Goal: Check status: Check status

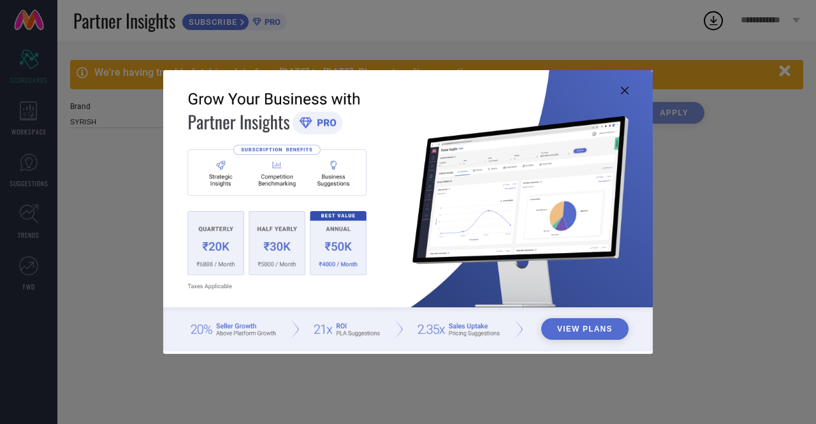
type input "All"
click at [624, 89] on icon at bounding box center [625, 91] width 8 height 8
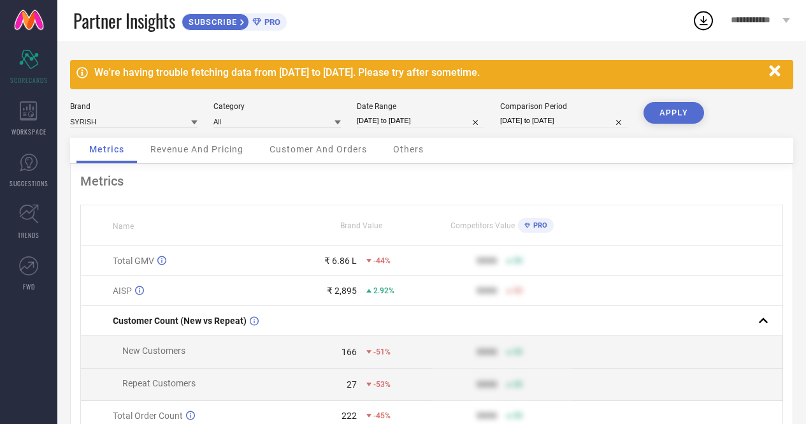
select select "8"
select select "2025"
select select "9"
select select "2025"
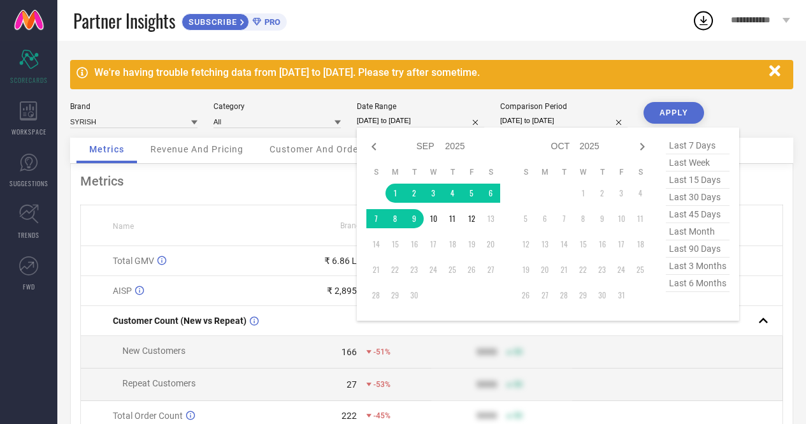
click at [422, 115] on input "01-09-2025 to 09-09-2025" at bounding box center [420, 120] width 127 height 13
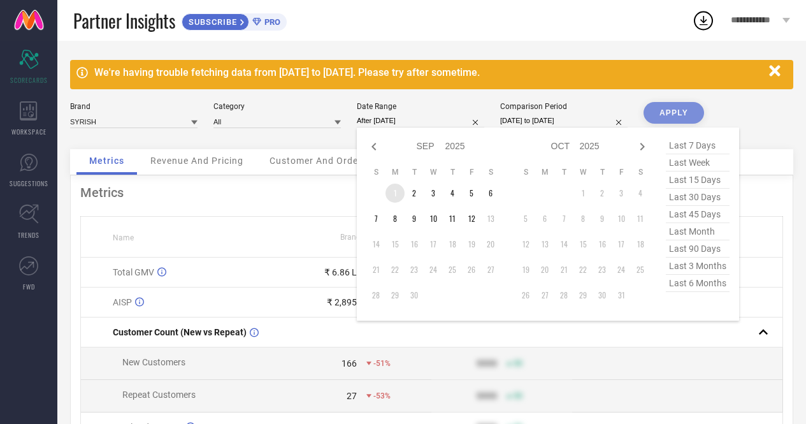
click at [394, 193] on td "1" at bounding box center [395, 193] width 19 height 19
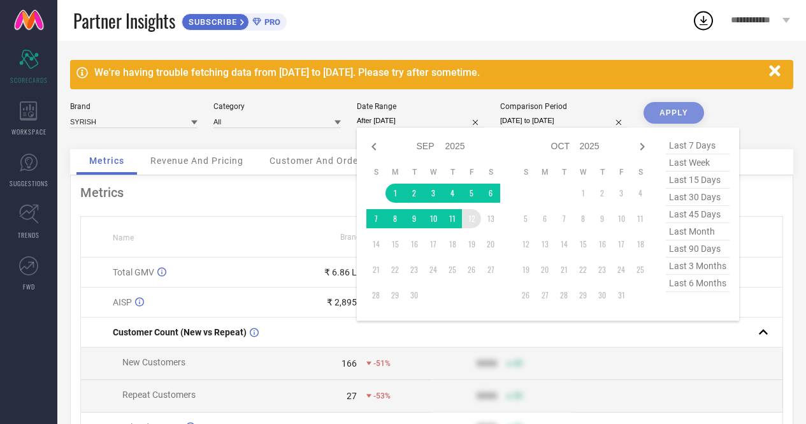
type input "01-09-2025 to 12-09-2025"
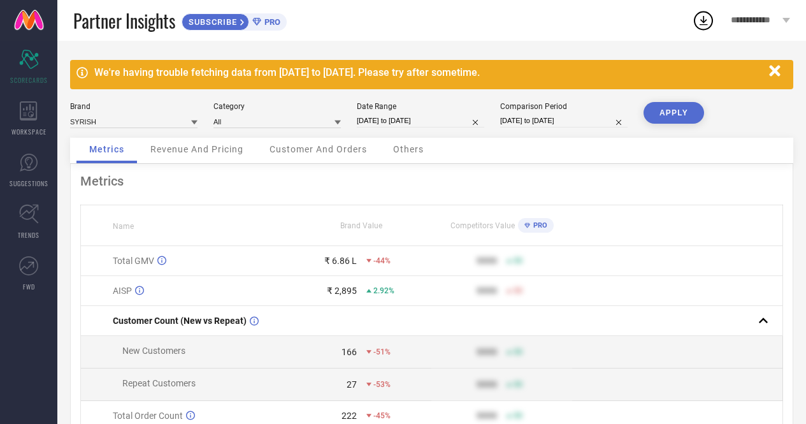
click at [675, 112] on button "APPLY" at bounding box center [674, 113] width 61 height 22
click at [674, 108] on button "APPLY" at bounding box center [674, 113] width 61 height 22
select select "7"
select select "2025"
select select "8"
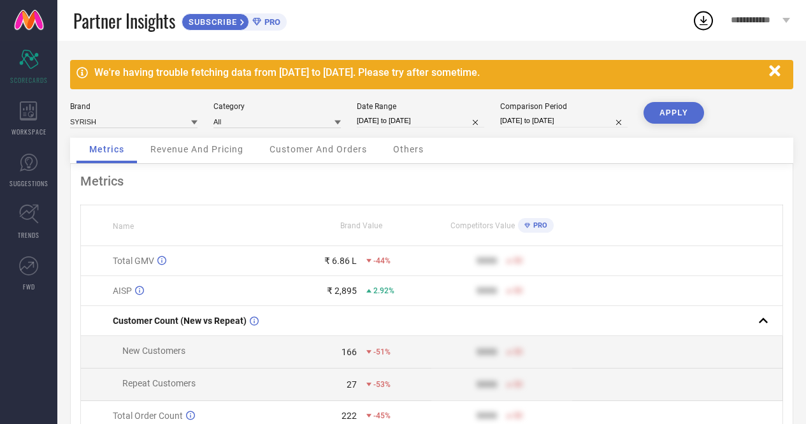
select select "2025"
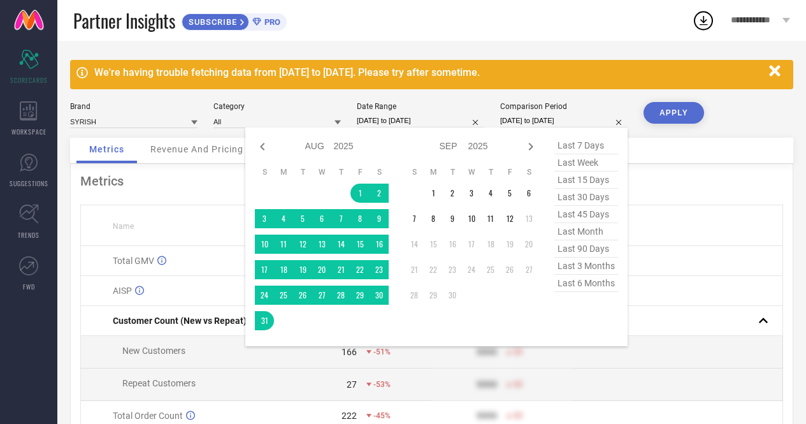
click at [549, 122] on input "01-08-2025 to 31-08-2025" at bounding box center [563, 120] width 127 height 13
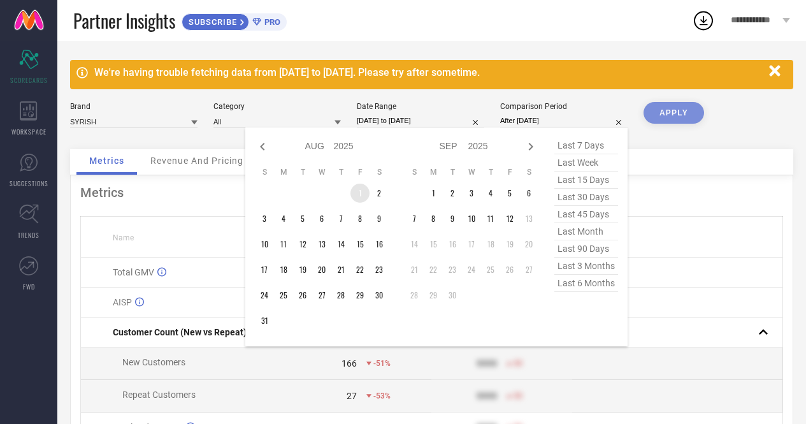
click at [362, 196] on td "1" at bounding box center [359, 193] width 19 height 19
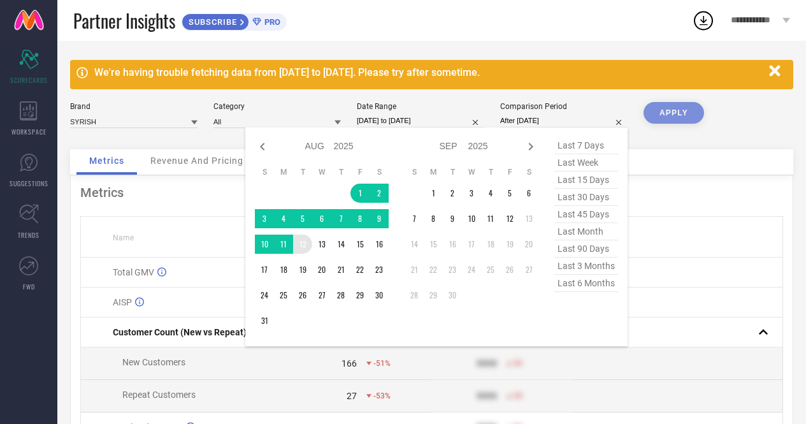
type input "01-08-2025 to 12-08-2025"
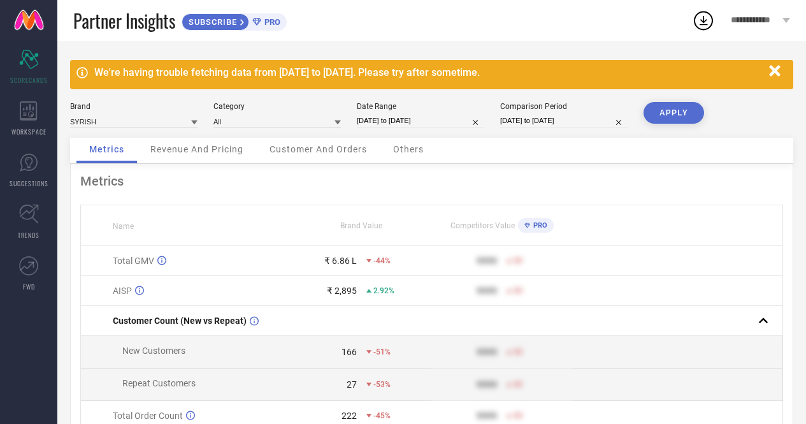
click at [687, 110] on button "APPLY" at bounding box center [674, 113] width 61 height 22
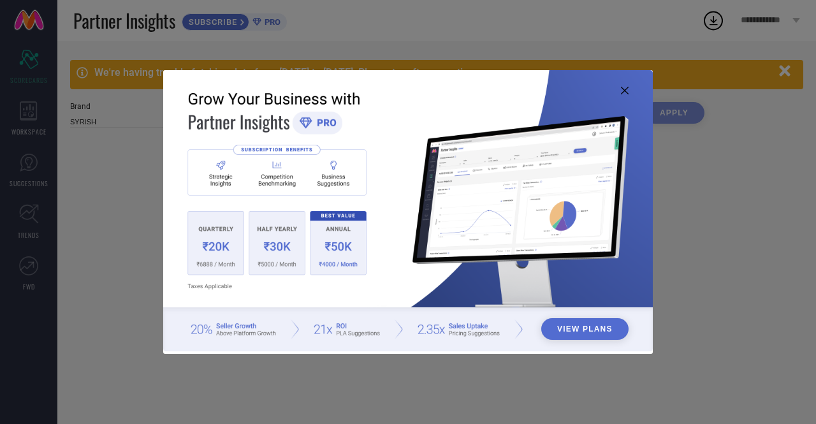
click at [626, 89] on icon at bounding box center [625, 91] width 8 height 8
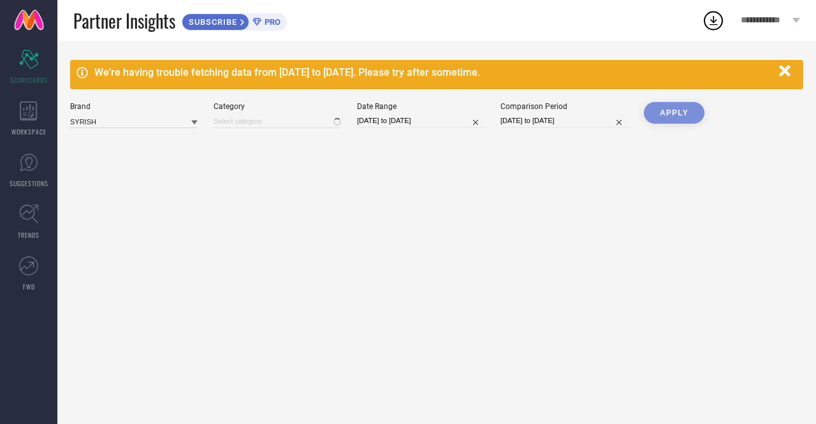
click at [293, 122] on div at bounding box center [276, 121] width 127 height 14
